Goal: Find specific page/section: Find specific page/section

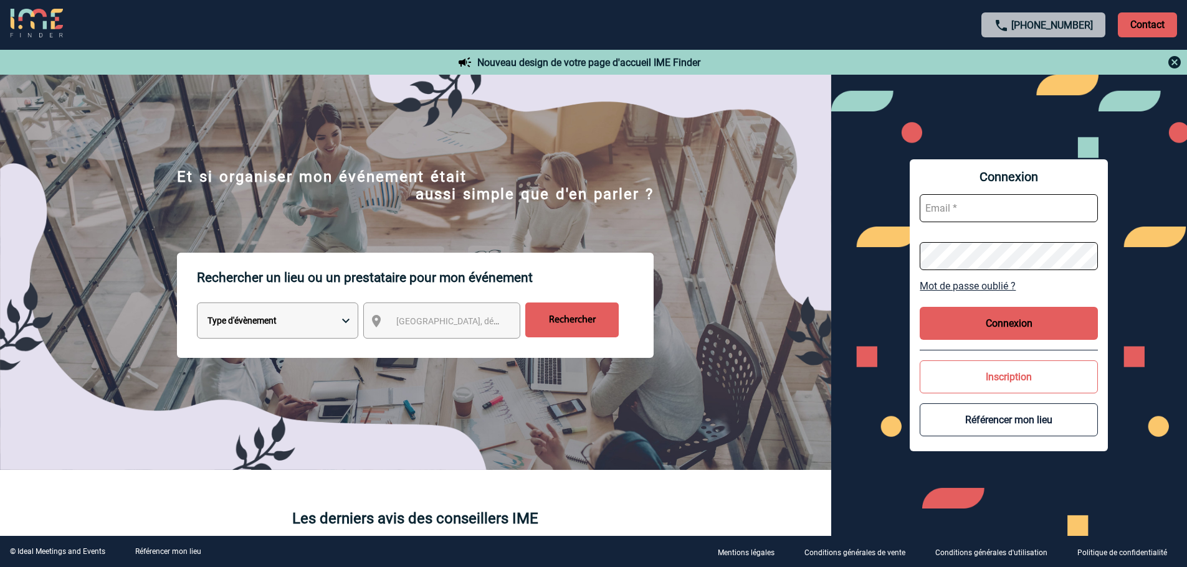
click at [940, 199] on input "text" at bounding box center [1008, 208] width 178 height 28
type input "delphine.figuiere@arkema.com"
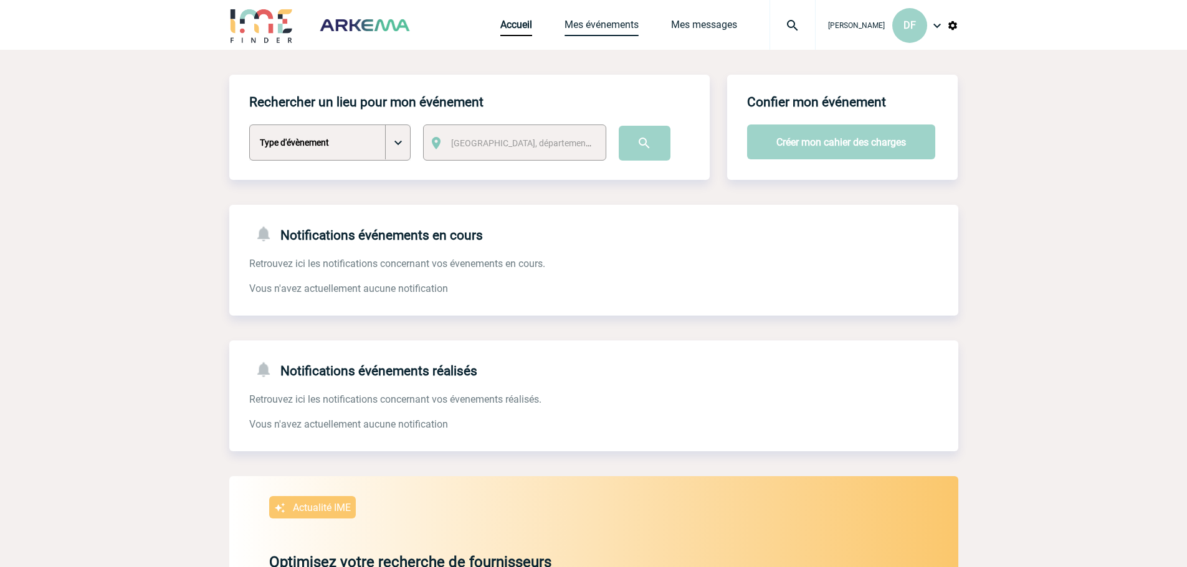
click at [609, 26] on link "Mes événements" at bounding box center [601, 27] width 74 height 17
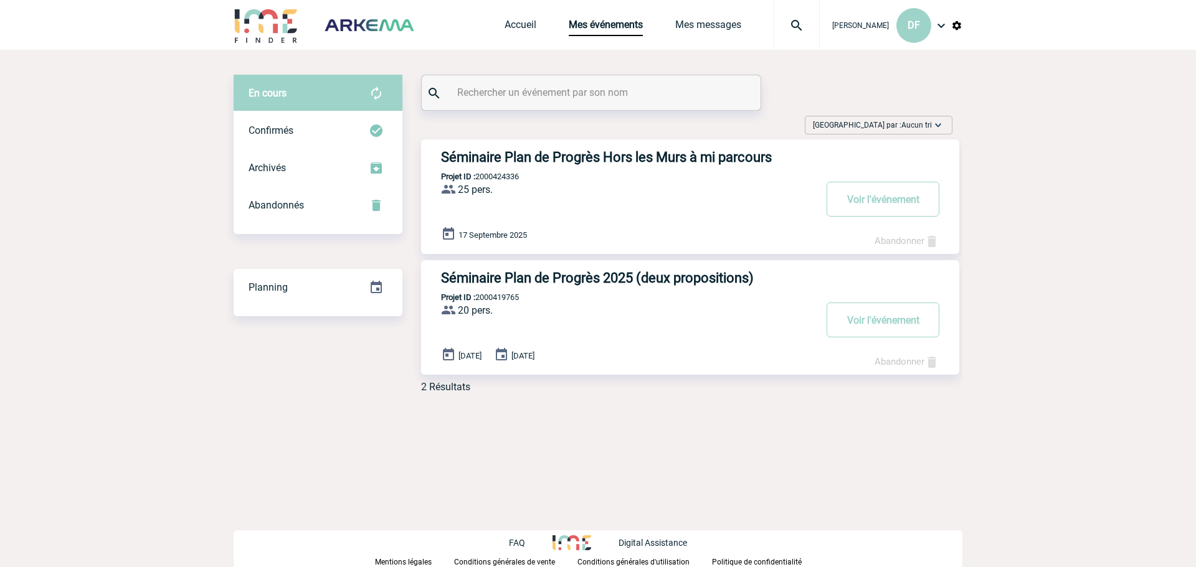
click at [625, 161] on h3 "Séminaire Plan de Progrès Hors les Murs à mi parcours" at bounding box center [628, 157] width 374 height 16
